Goal: Task Accomplishment & Management: Complete application form

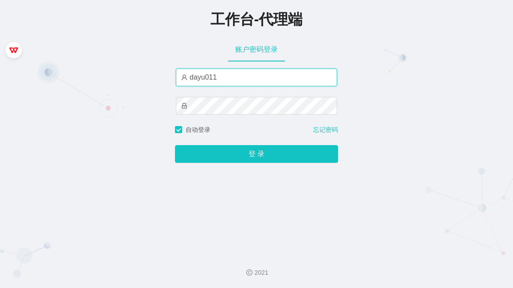
click at [235, 74] on input "dayu011" at bounding box center [256, 78] width 161 height 18
click at [234, 74] on input "dayu011" at bounding box center [256, 78] width 161 height 18
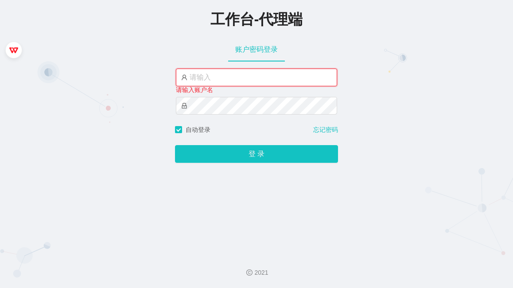
click at [218, 82] on input "text" at bounding box center [256, 78] width 161 height 18
click at [192, 76] on input "text" at bounding box center [256, 78] width 161 height 18
click at [221, 79] on input "text" at bounding box center [256, 78] width 161 height 18
paste input "d"
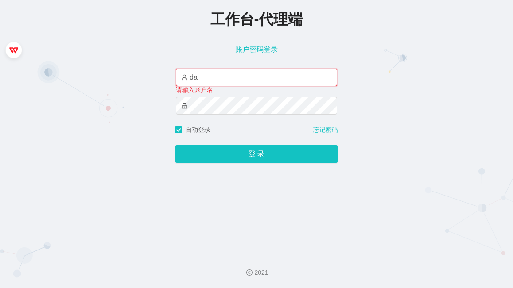
type input "da"
click at [221, 79] on input "text" at bounding box center [256, 78] width 161 height 18
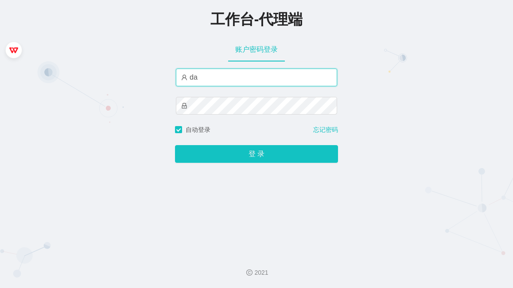
type input "d"
